Goal: Task Accomplishment & Management: Complete application form

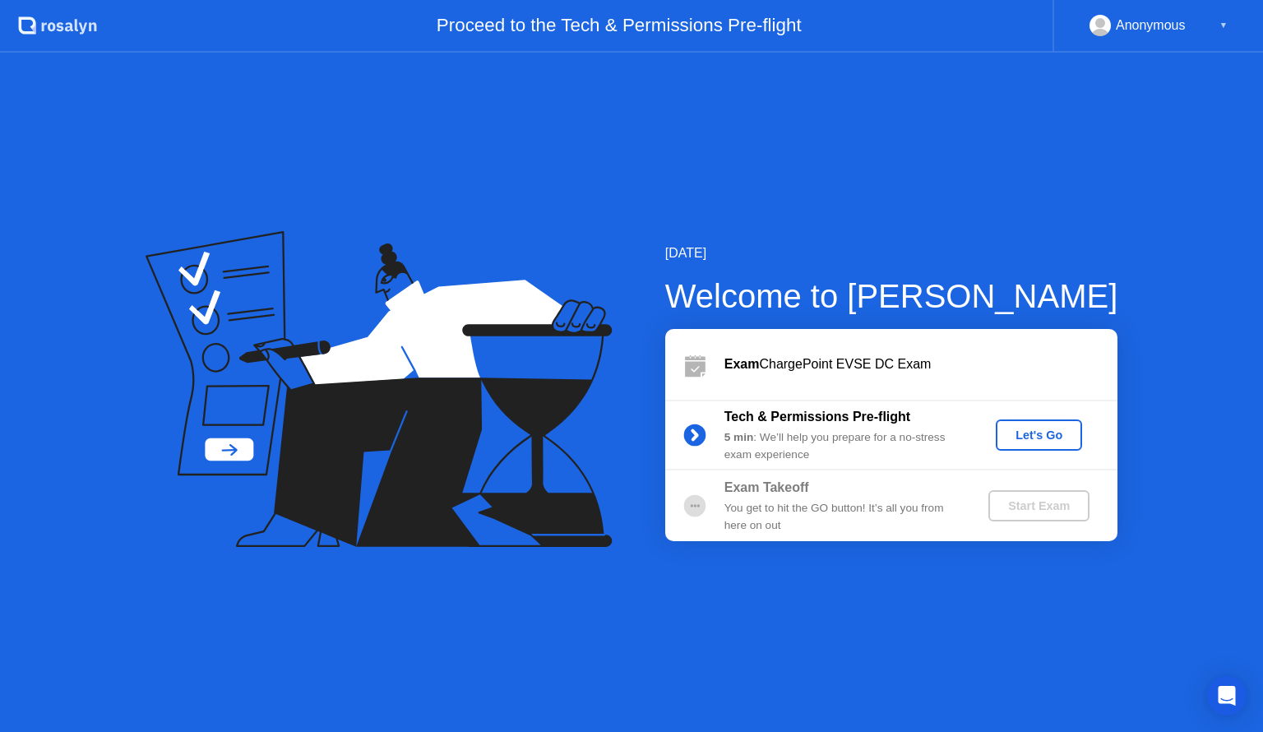
click at [1050, 434] on div "Let's Go" at bounding box center [1039, 434] width 73 height 13
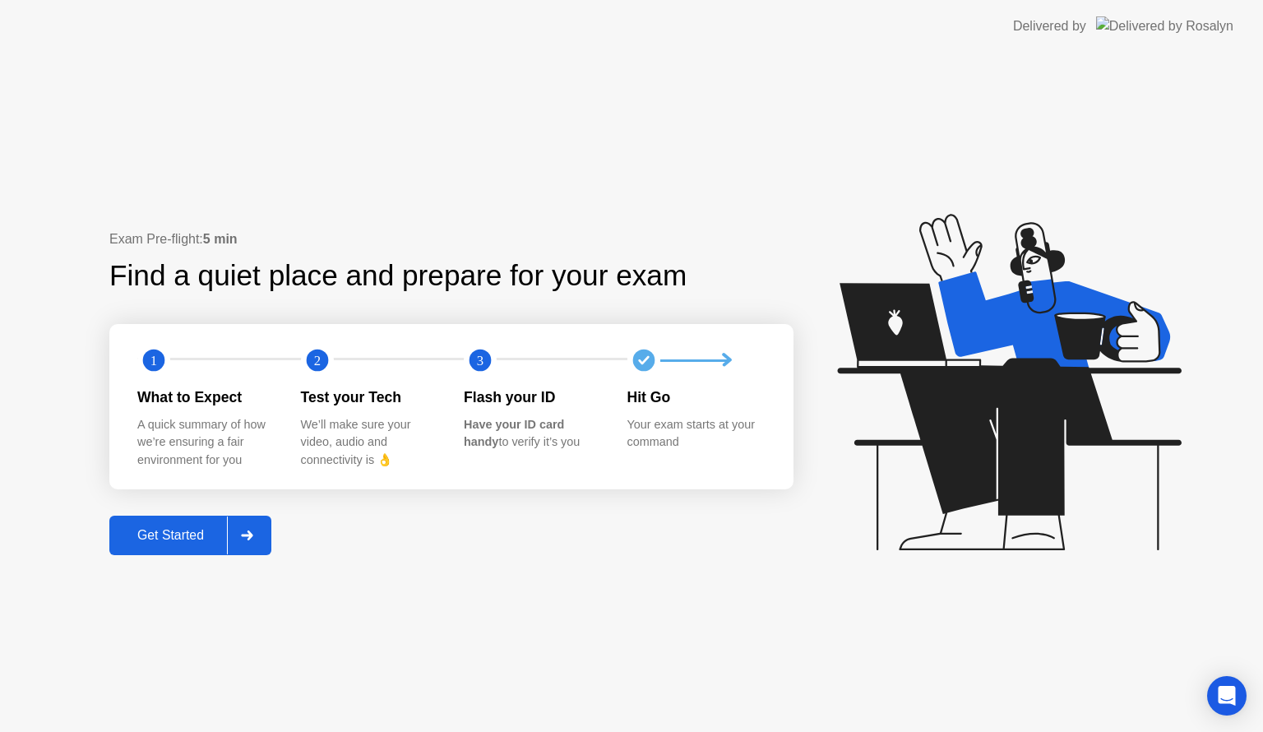
click at [208, 532] on div "Get Started" at bounding box center [170, 535] width 113 height 15
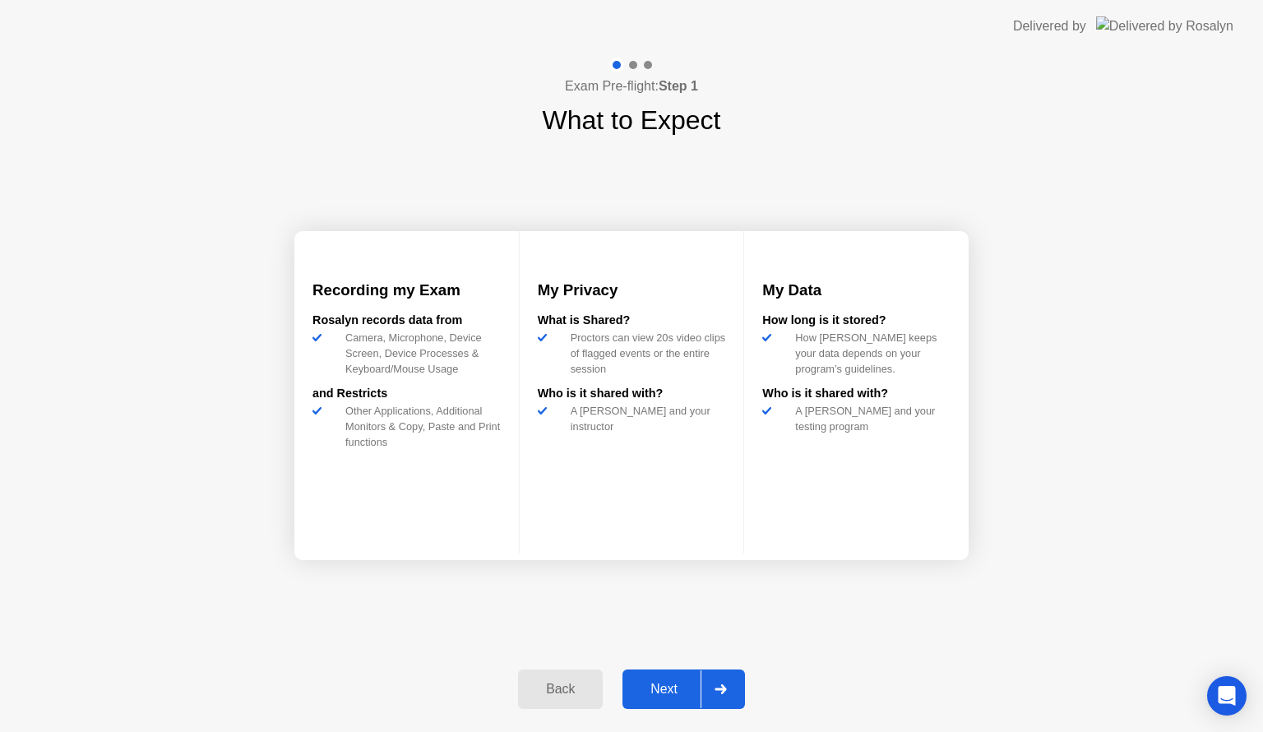
click at [665, 686] on div "Next" at bounding box center [664, 689] width 73 height 15
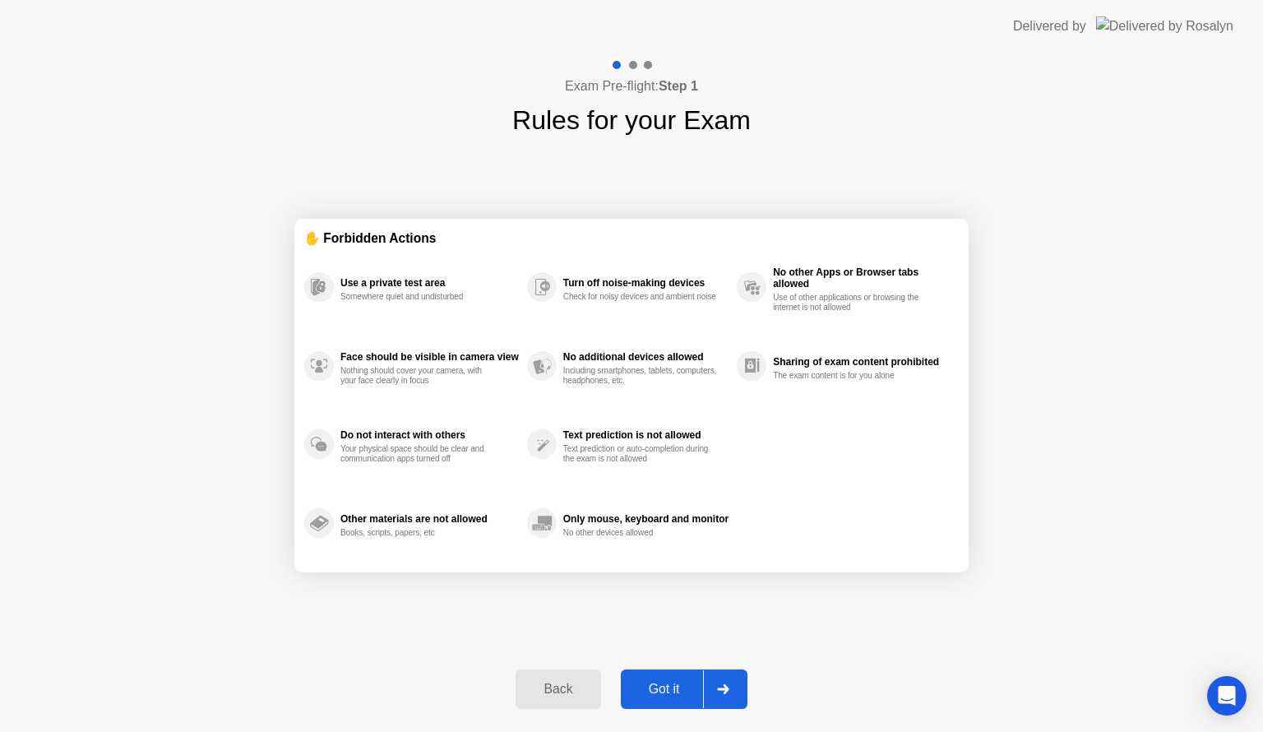
click at [689, 697] on div "Got it" at bounding box center [664, 689] width 77 height 15
select select "**********"
select select "*******"
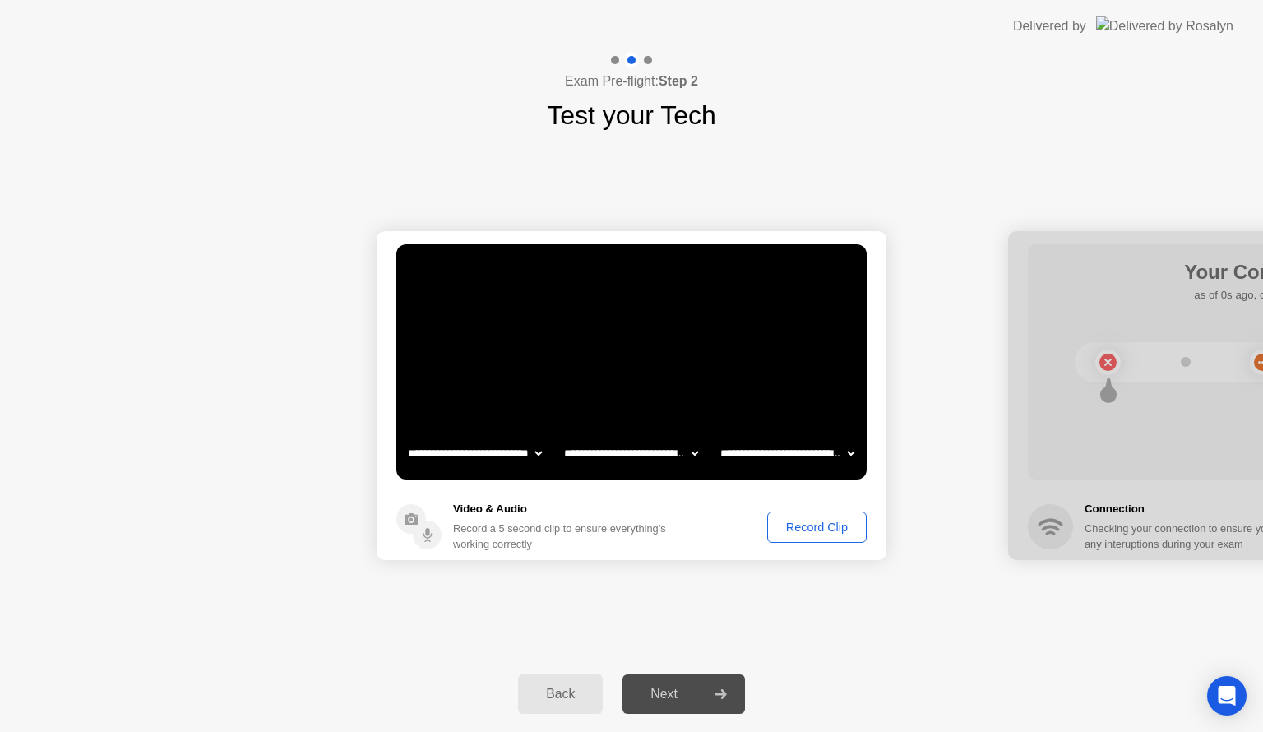
click at [815, 523] on div "Record Clip" at bounding box center [817, 527] width 88 height 13
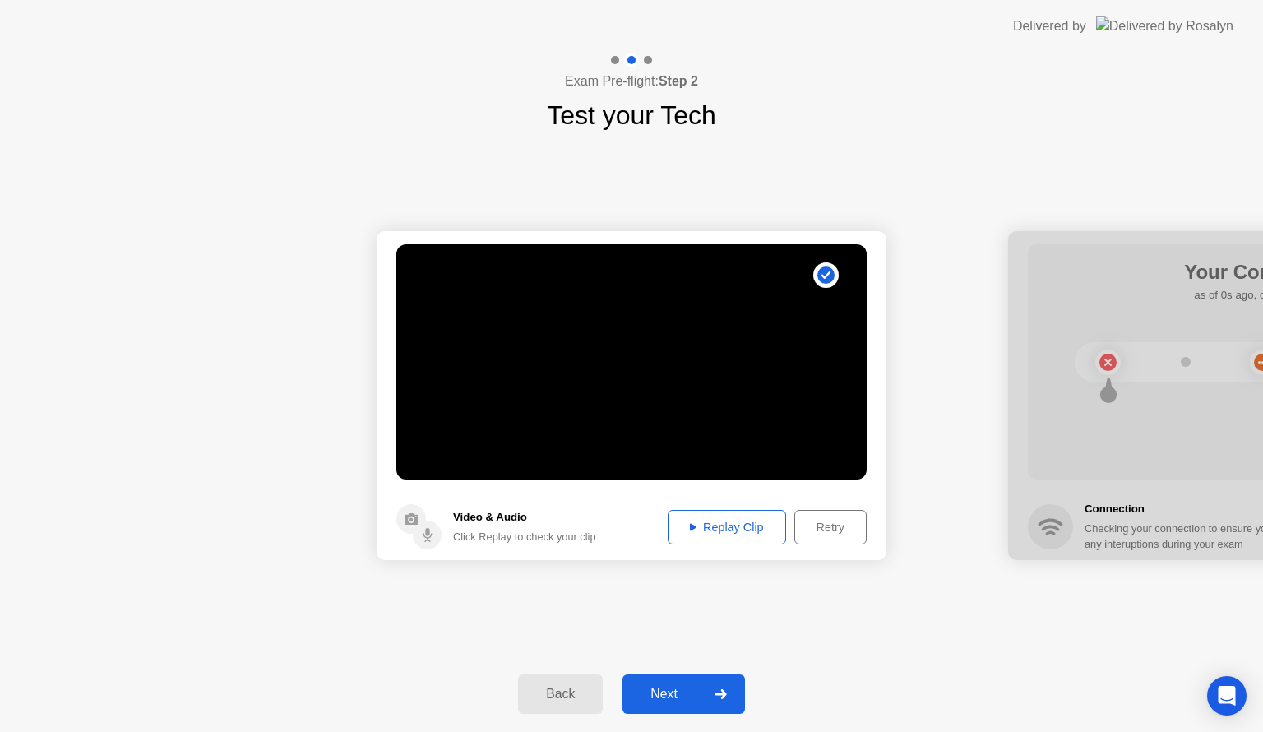
click at [849, 540] on button "Retry" at bounding box center [830, 527] width 72 height 35
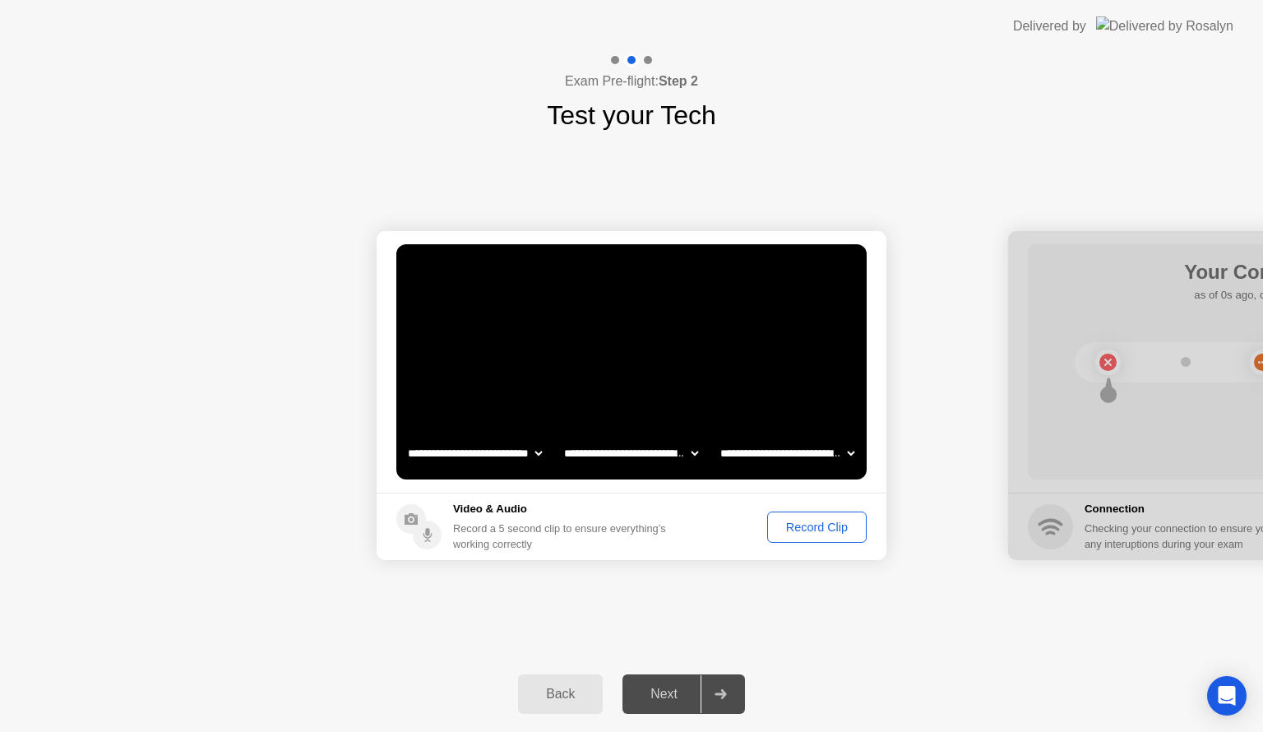
click at [833, 521] on div "Record Clip" at bounding box center [817, 527] width 88 height 13
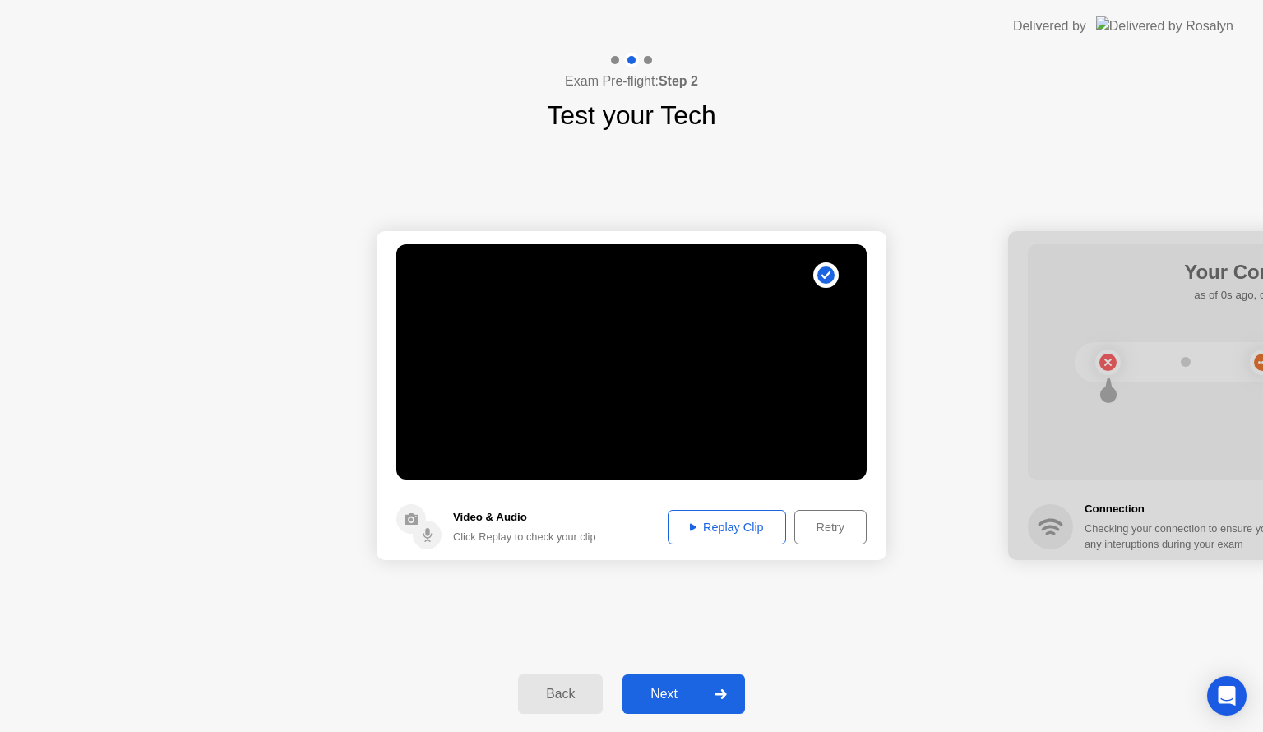
click at [702, 693] on div at bounding box center [720, 694] width 39 height 38
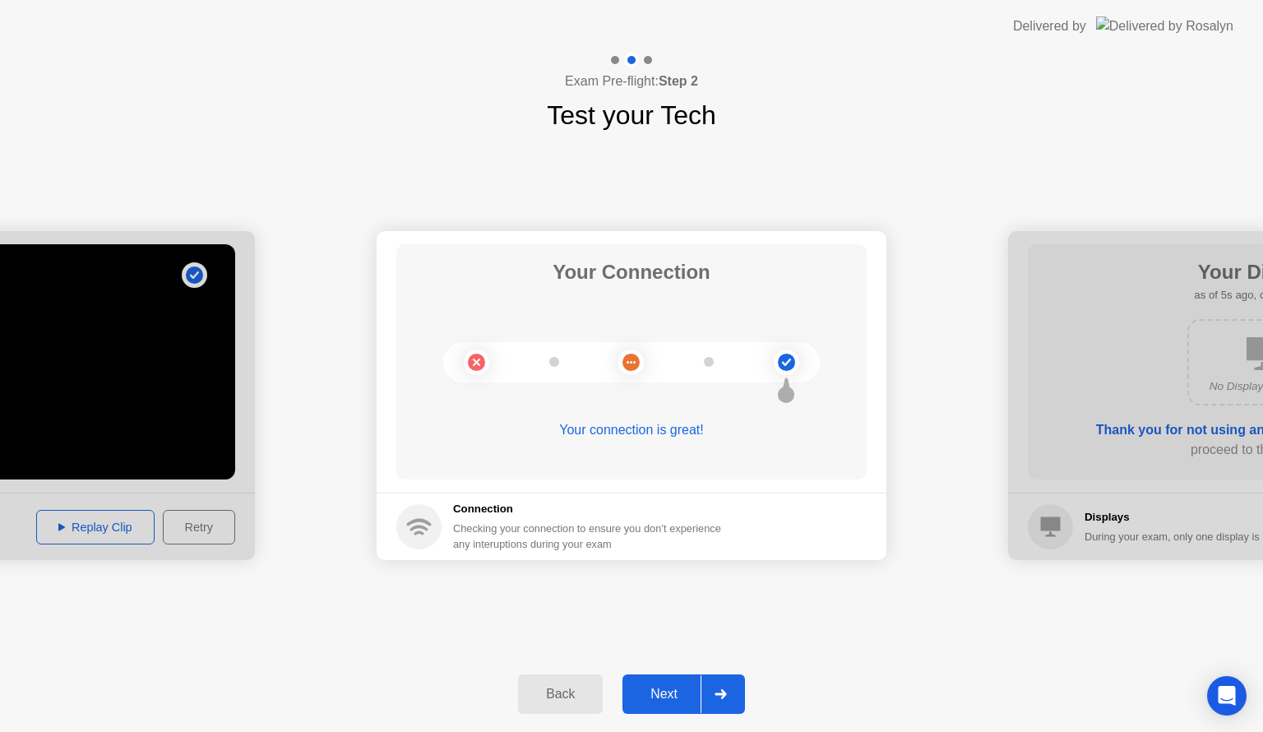
click at [670, 699] on div "Next" at bounding box center [664, 694] width 73 height 15
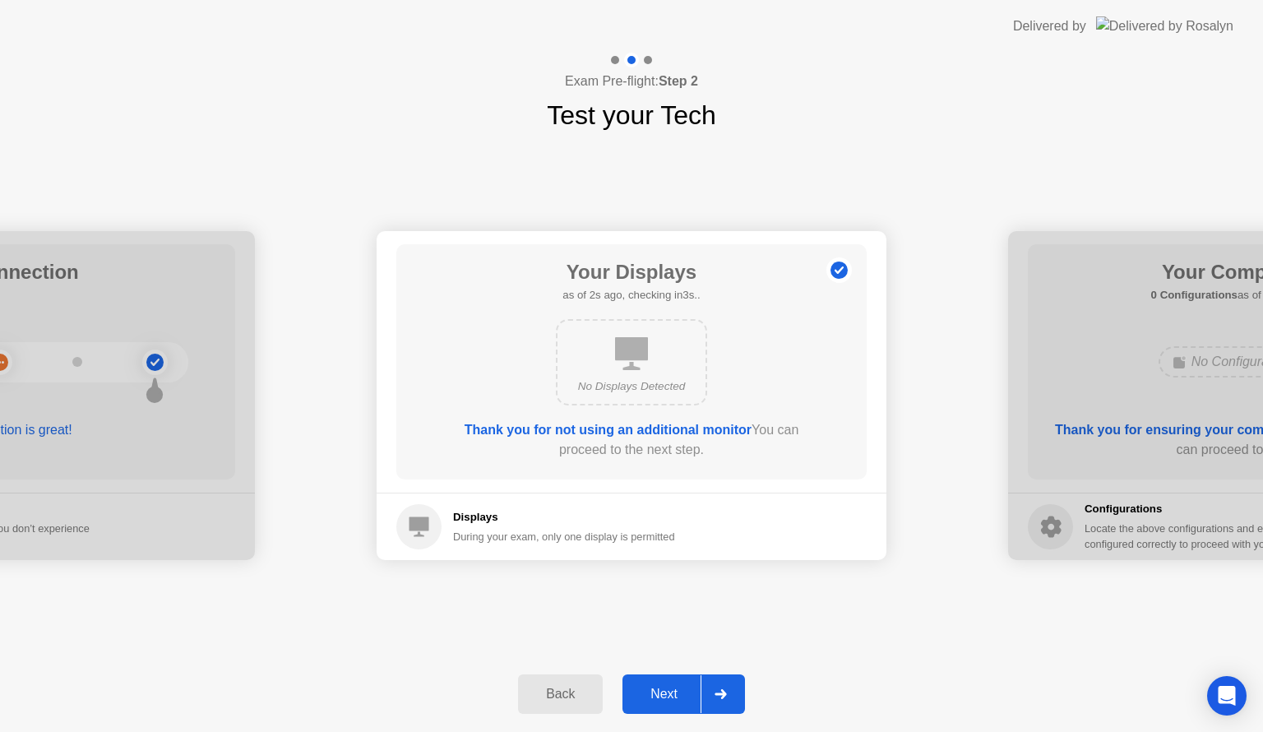
click at [736, 691] on div at bounding box center [720, 694] width 39 height 38
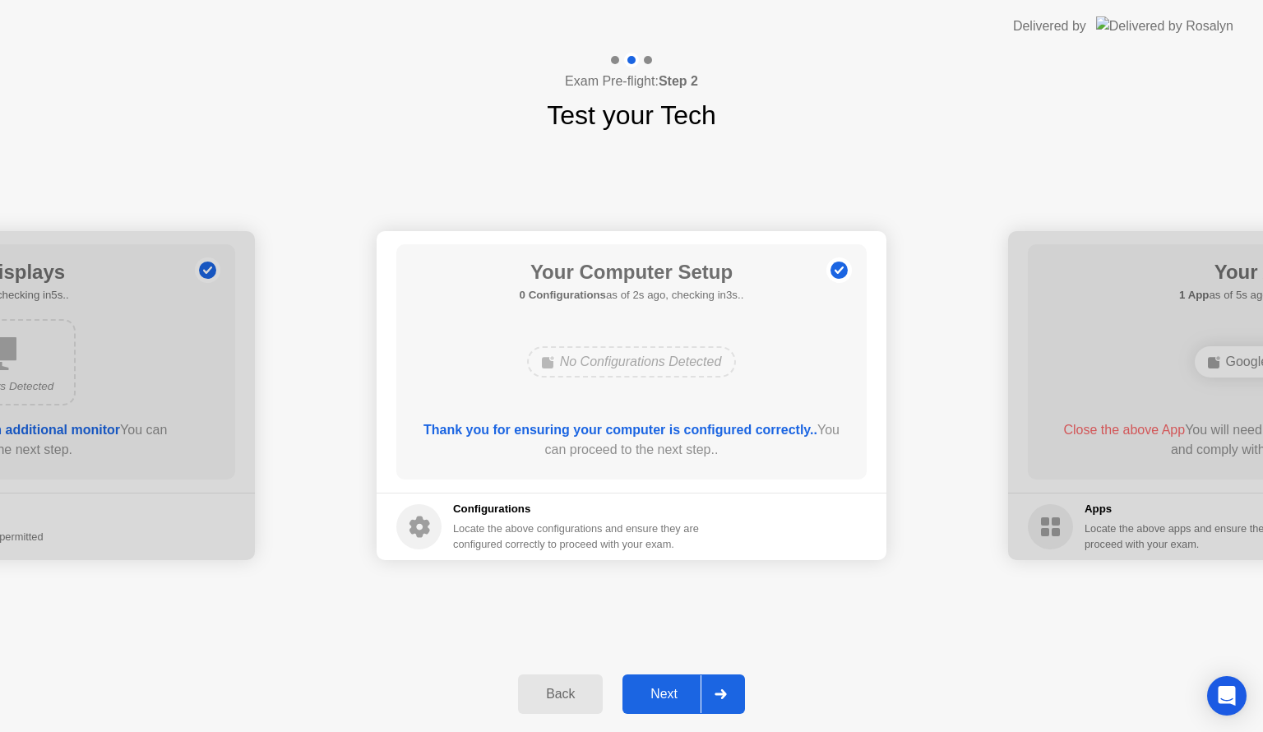
click at [736, 691] on div at bounding box center [720, 694] width 39 height 38
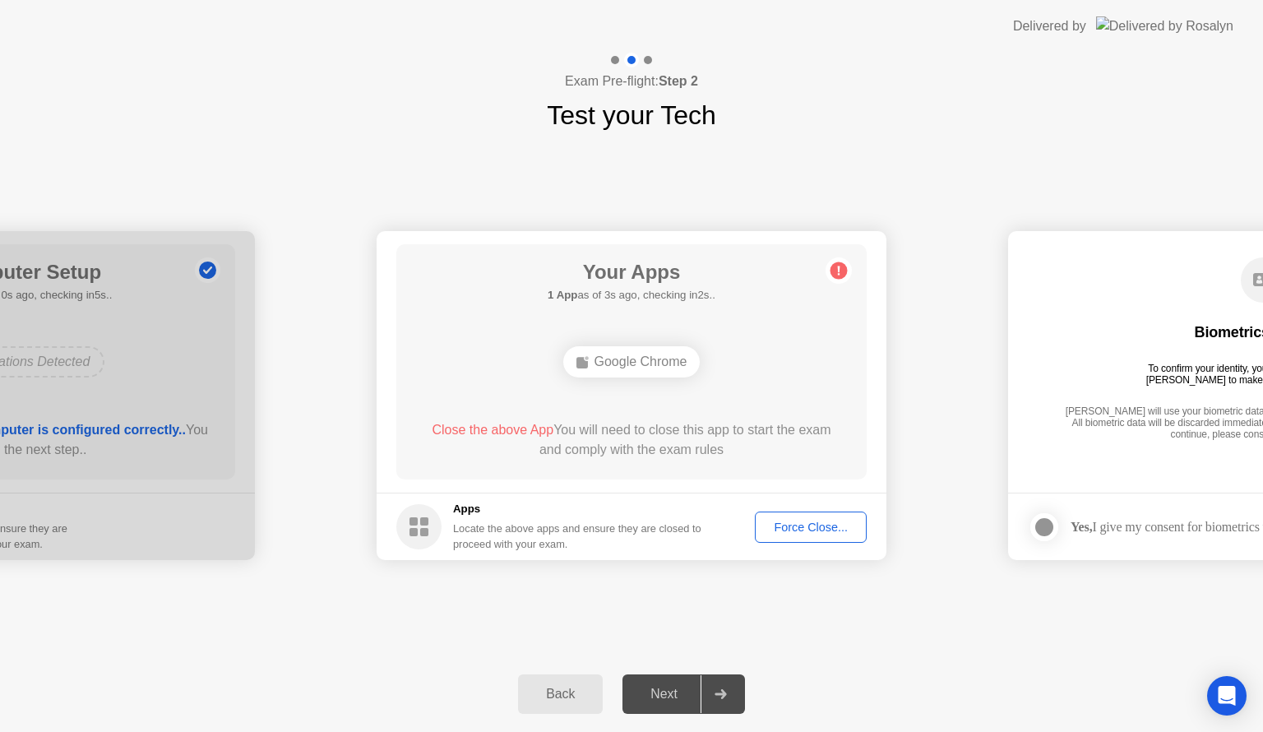
click at [648, 595] on div "**********" at bounding box center [631, 395] width 1263 height 521
click at [817, 534] on div "Force Close..." at bounding box center [811, 527] width 100 height 13
click at [801, 529] on div "Force Close..." at bounding box center [811, 527] width 100 height 13
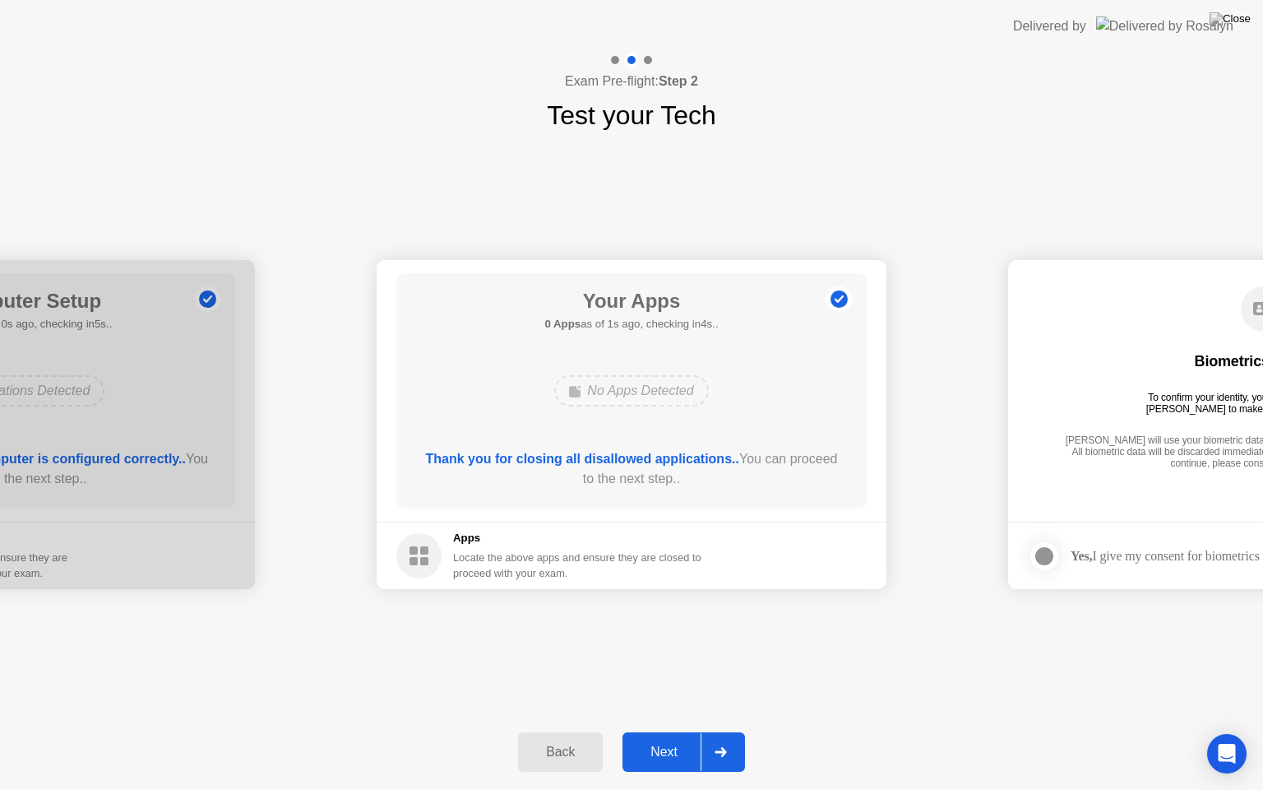
click at [694, 731] on div "Next" at bounding box center [664, 751] width 73 height 15
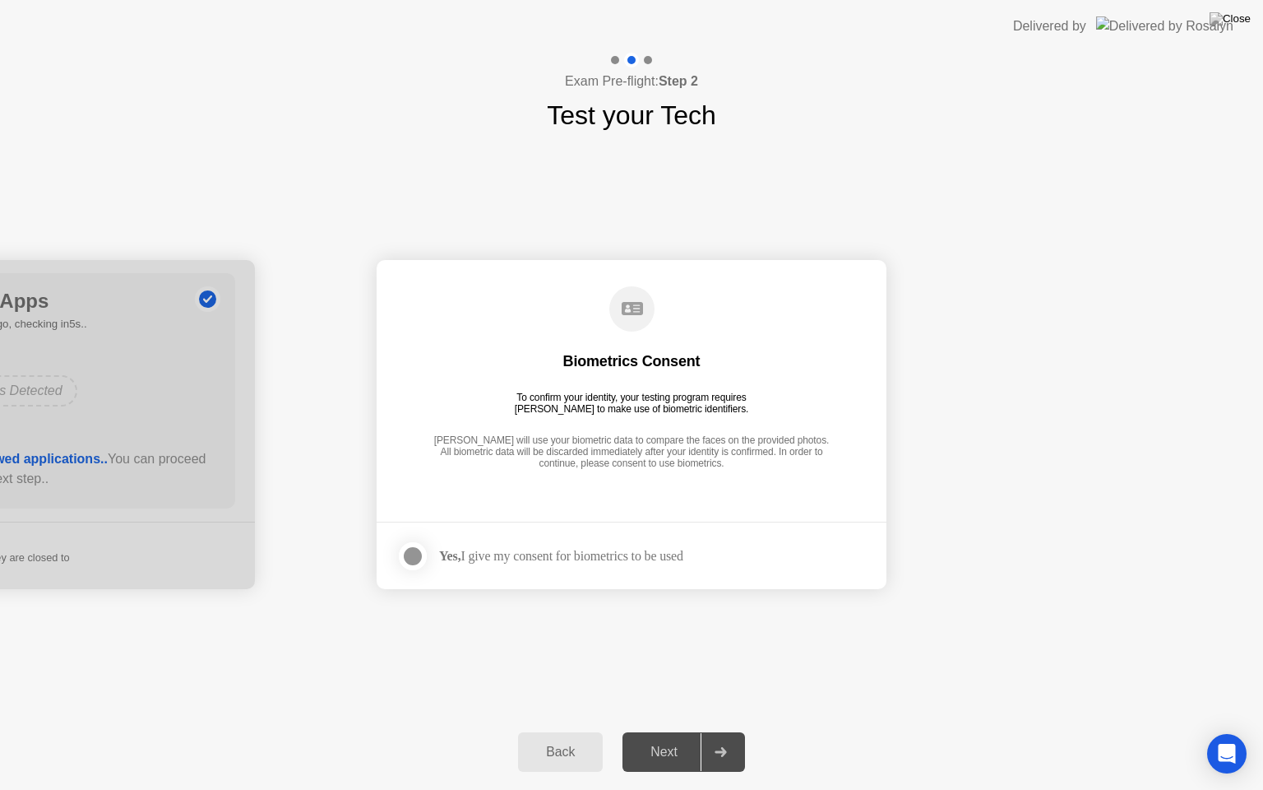
click at [415, 557] on div at bounding box center [413, 556] width 20 height 20
